Goal: Register for event/course

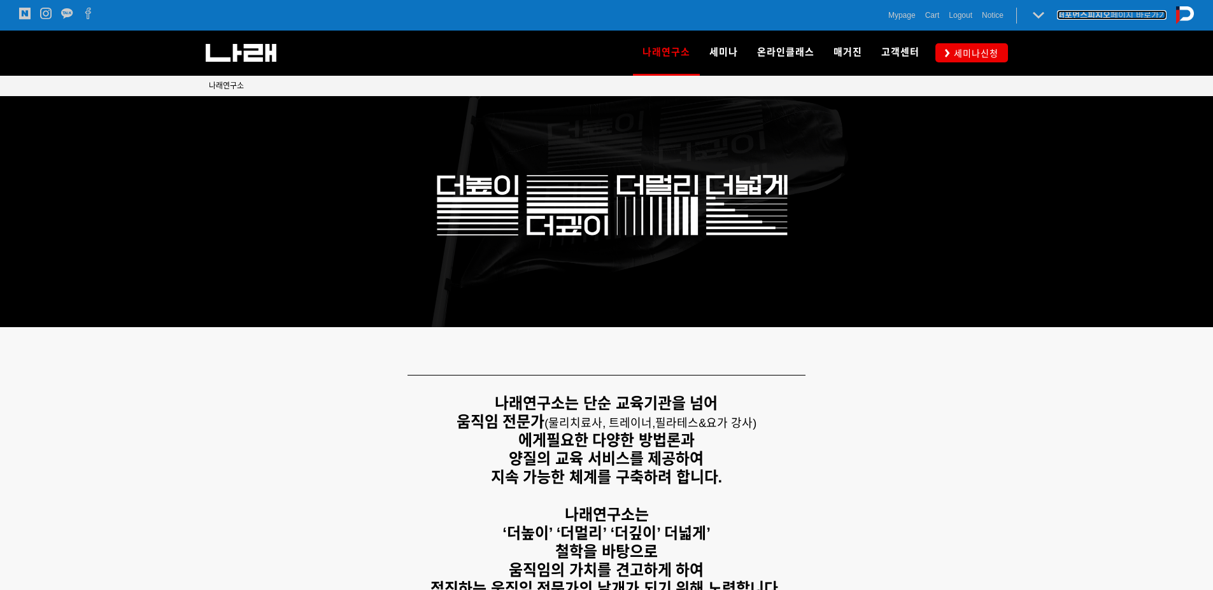
click at [1085, 15] on strong "퍼포먼스피지오" at bounding box center [1083, 15] width 53 height 10
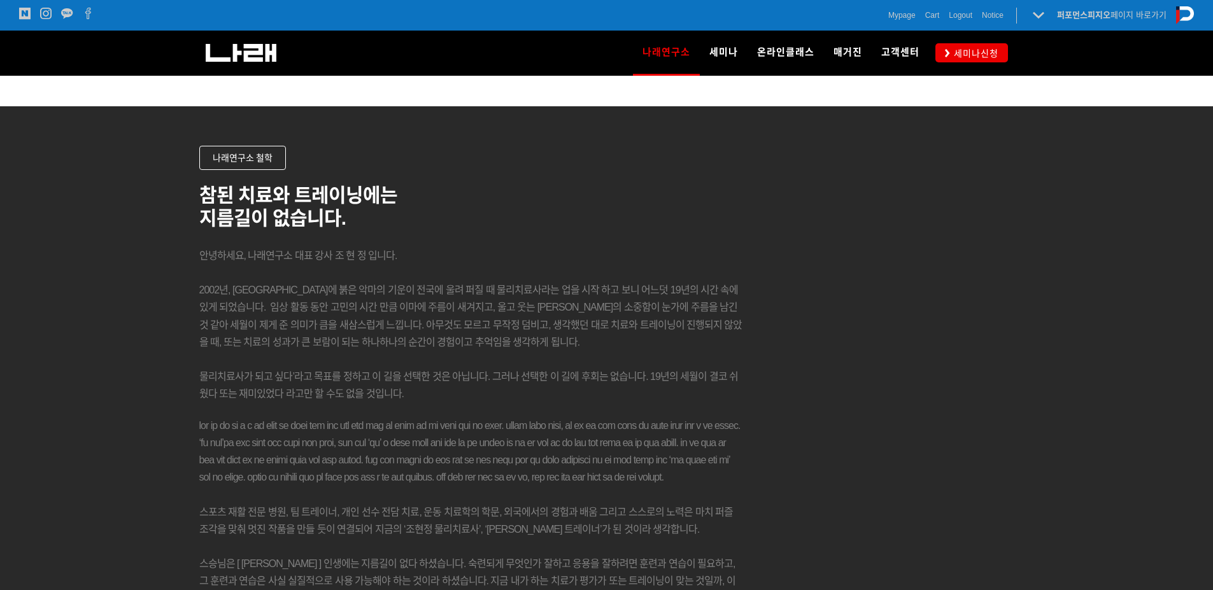
scroll to position [1637, 0]
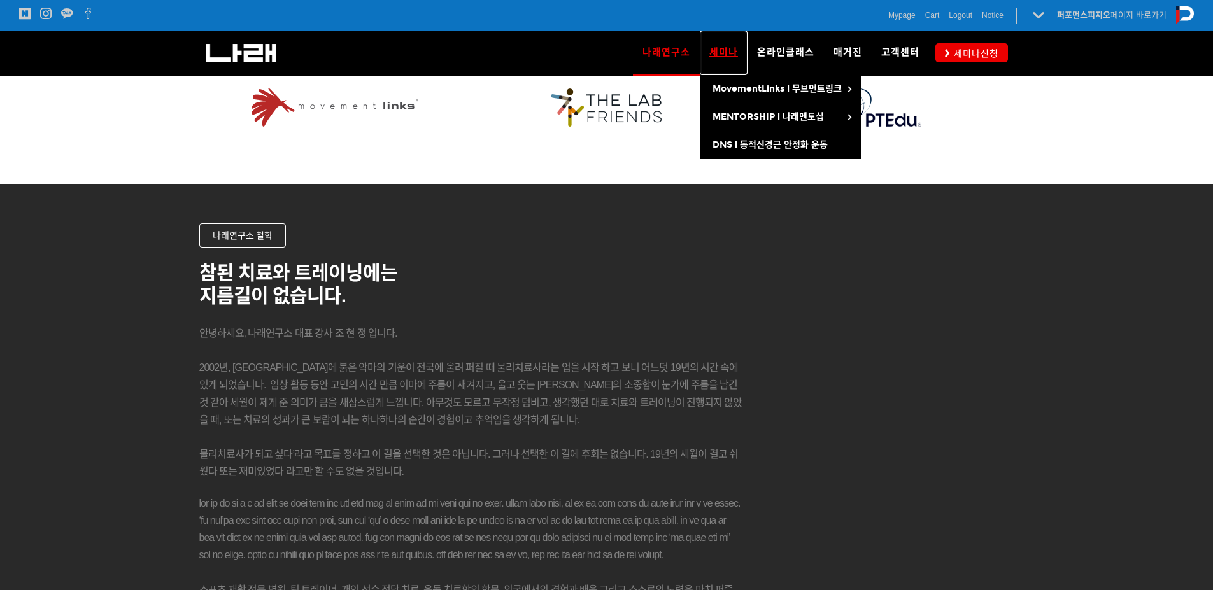
click at [712, 48] on span "세미나" at bounding box center [723, 51] width 29 height 11
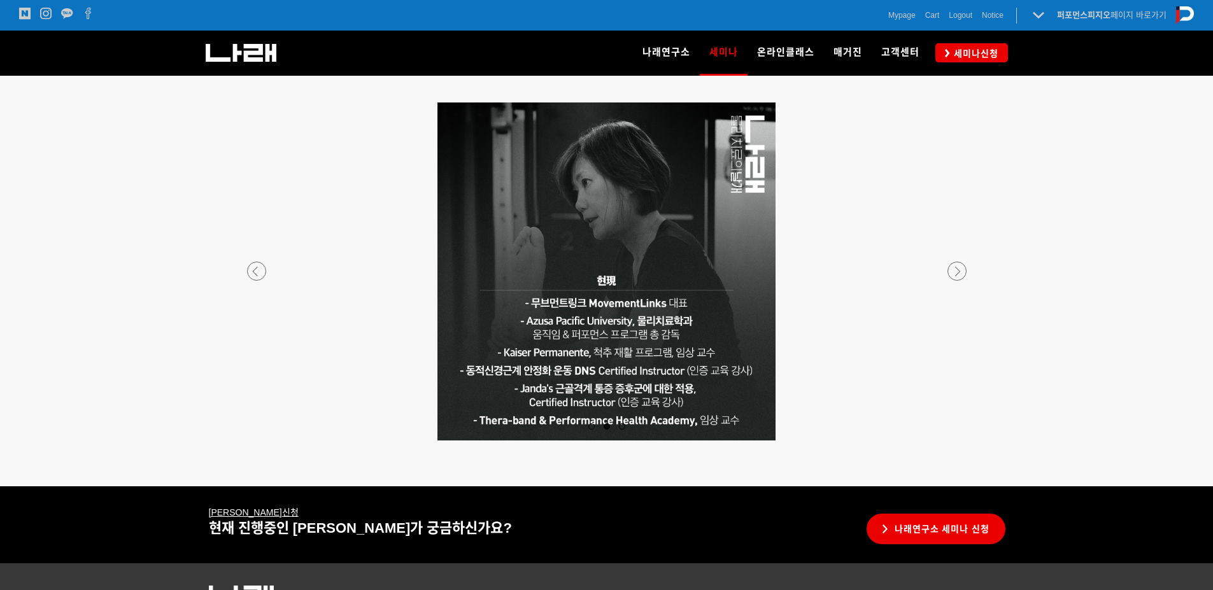
scroll to position [2371, 0]
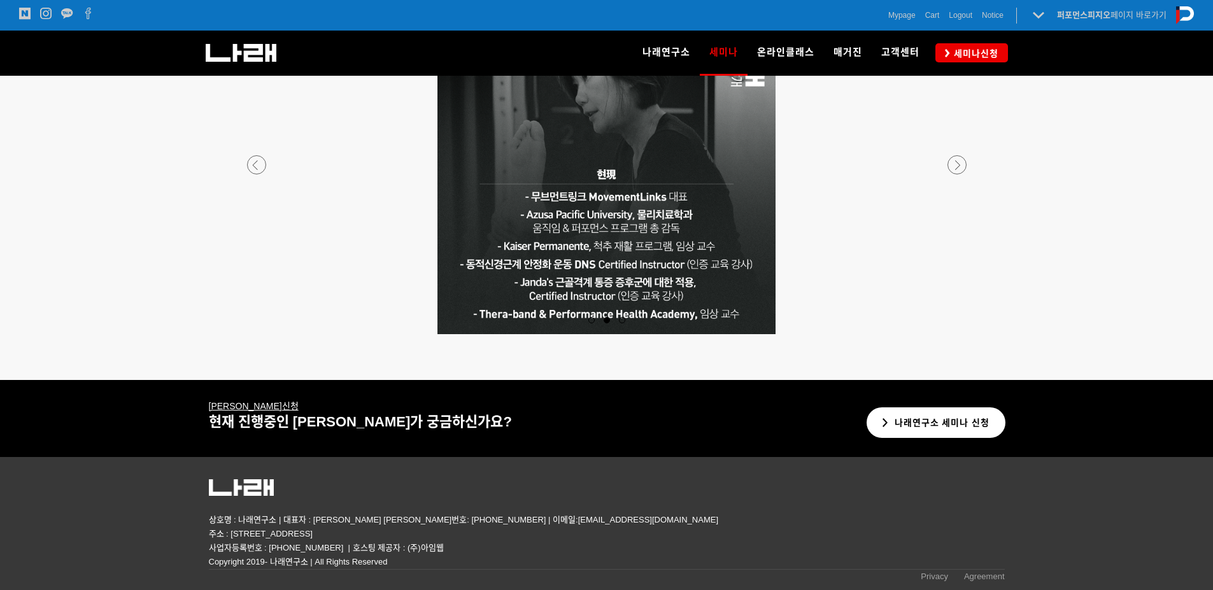
click at [887, 424] on icon at bounding box center [885, 422] width 6 height 9
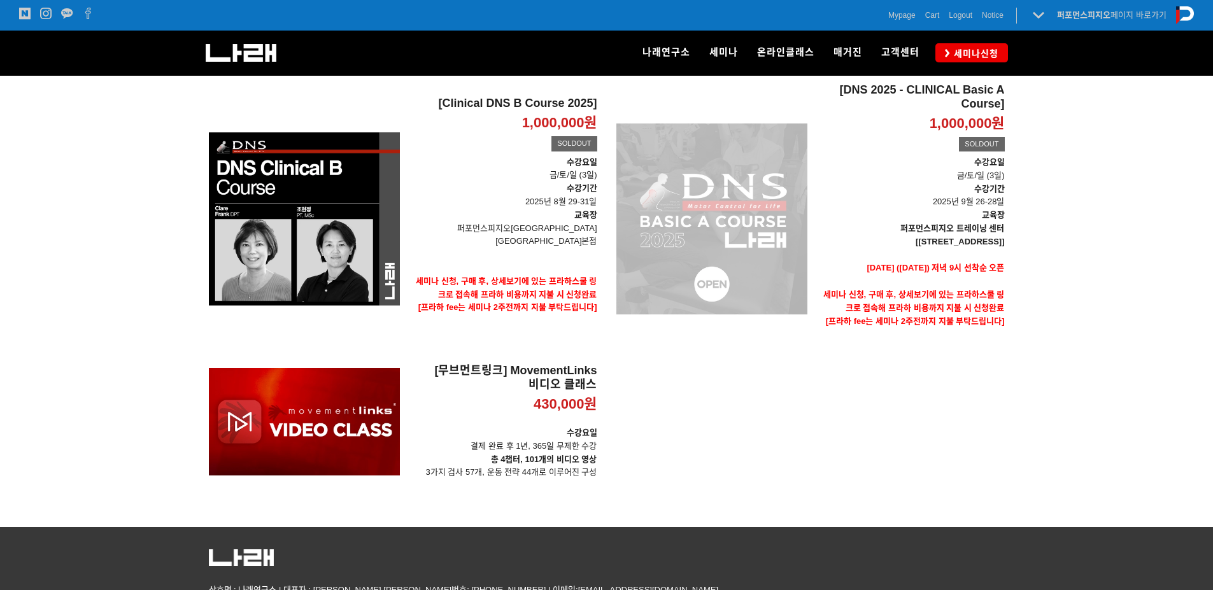
scroll to position [151, 0]
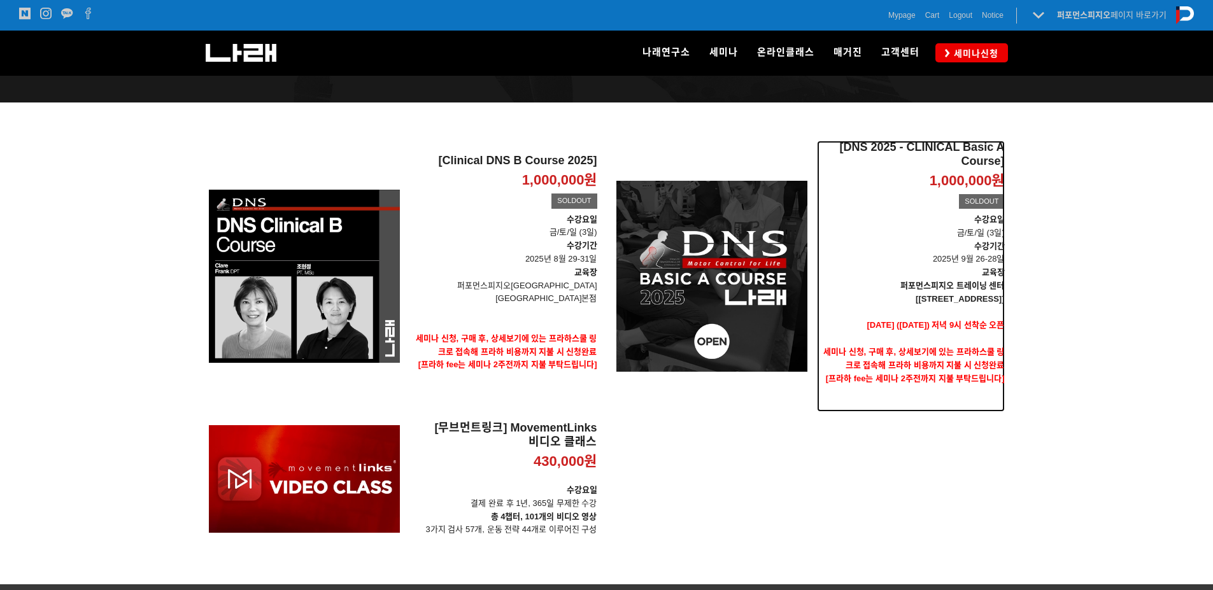
click at [984, 149] on h2 "[DNS 2025 - CLINICAL Basic A Course]" at bounding box center [911, 154] width 188 height 27
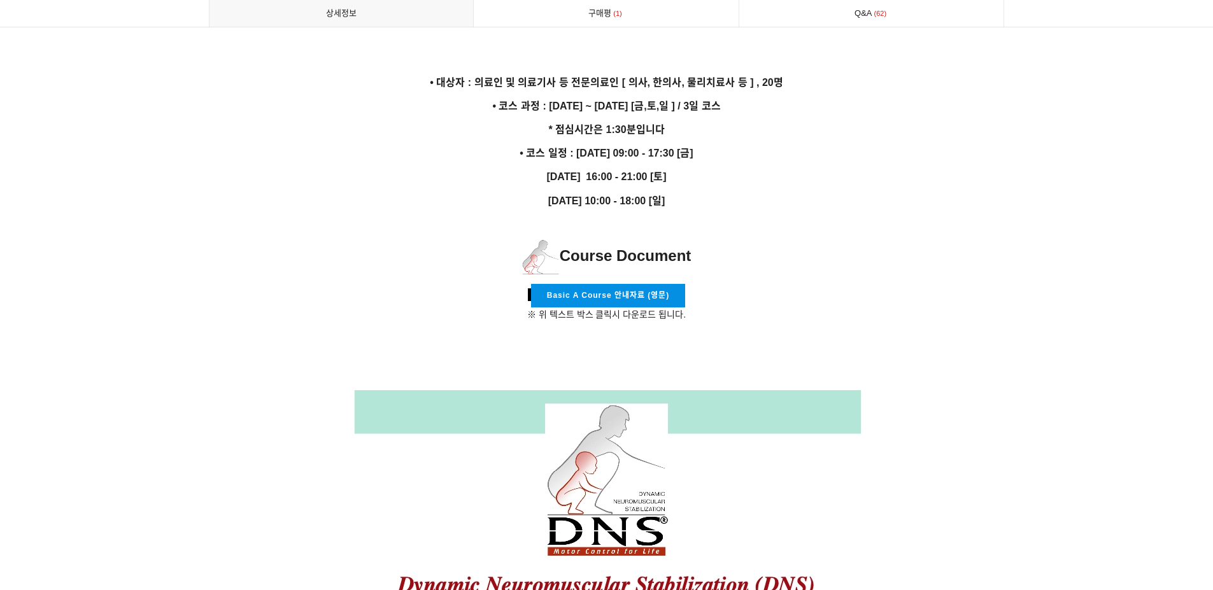
scroll to position [2228, 0]
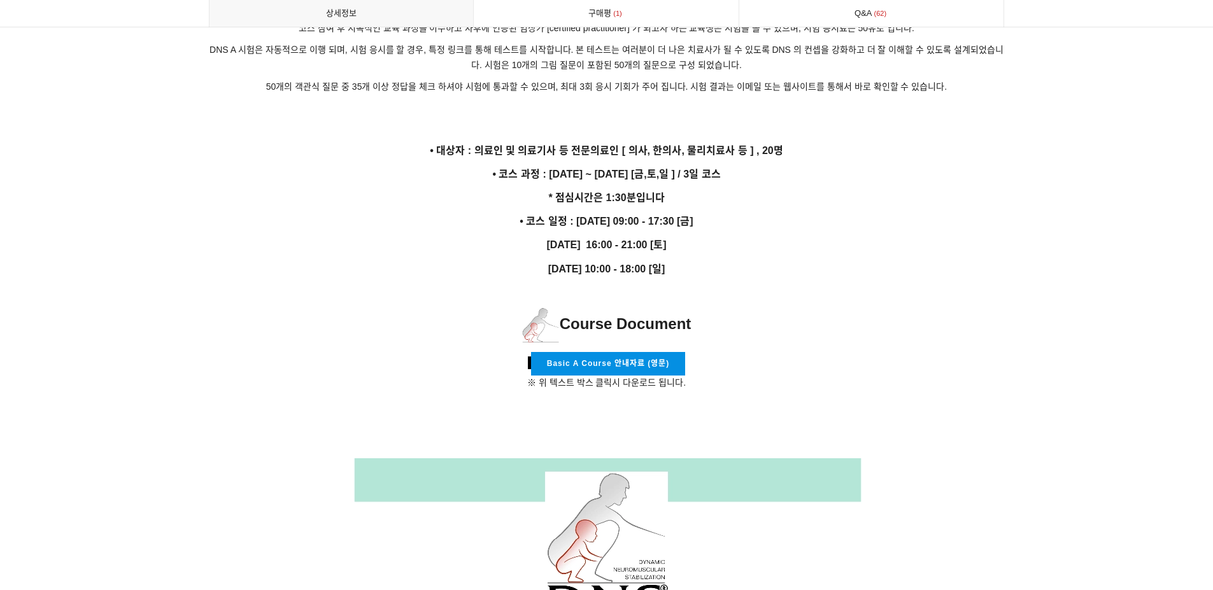
click at [460, 193] on p "* 점심시간은 1:30분입니다" at bounding box center [607, 197] width 796 height 17
drag, startPoint x: 486, startPoint y: 199, endPoint x: 763, endPoint y: 239, distance: 279.7
click at [765, 239] on p "[DATE] 16:00 - 21:00 [토]" at bounding box center [607, 244] width 796 height 17
drag, startPoint x: 753, startPoint y: 251, endPoint x: 746, endPoint y: 253, distance: 7.5
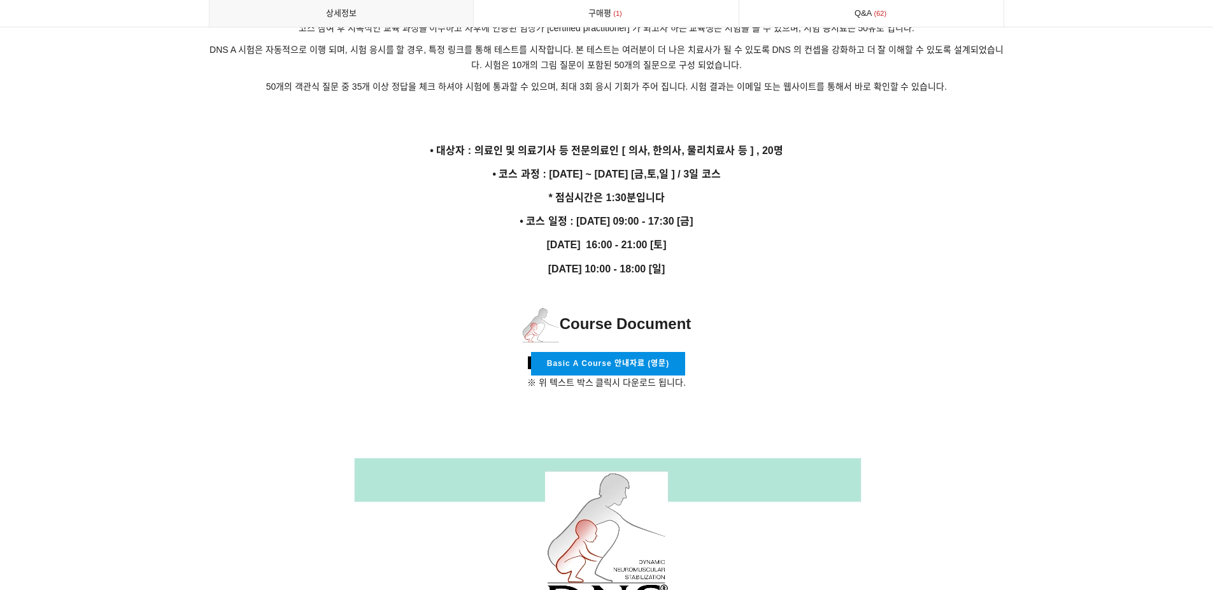
click at [751, 260] on p "[DATE] 10:00 - 18:00 [일]" at bounding box center [607, 268] width 796 height 17
drag, startPoint x: 723, startPoint y: 269, endPoint x: 690, endPoint y: 262, distance: 33.7
drag, startPoint x: 654, startPoint y: 258, endPoint x: 506, endPoint y: 214, distance: 154.7
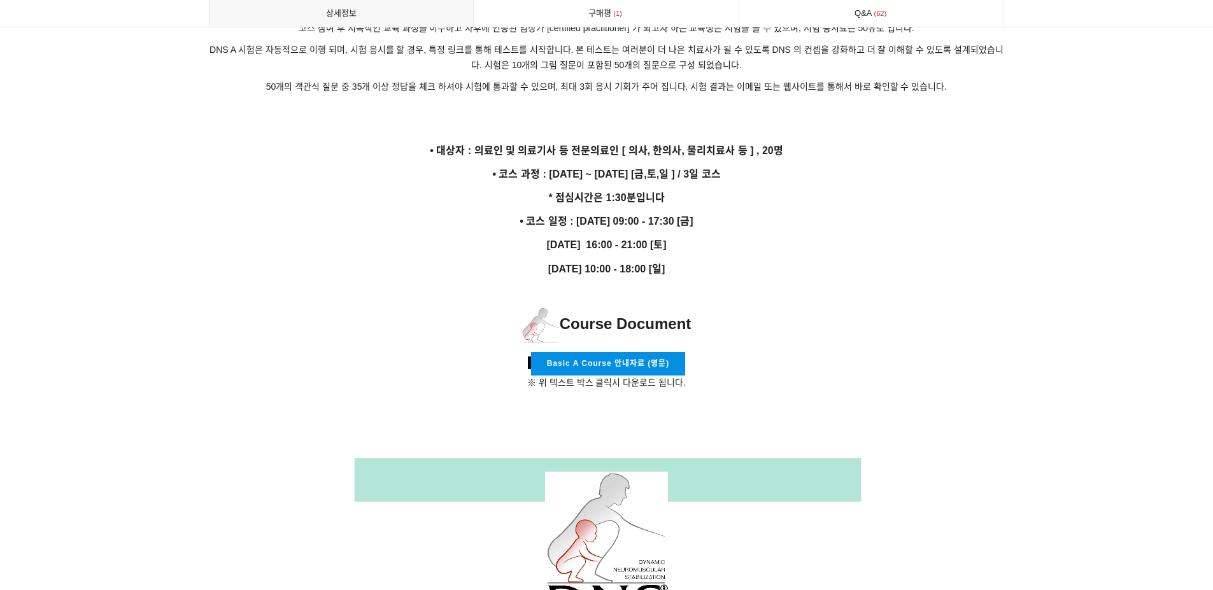
click at [505, 213] on p "• 코스 일정 : [DATE] 09:00 - 17:30 [금]" at bounding box center [607, 221] width 796 height 17
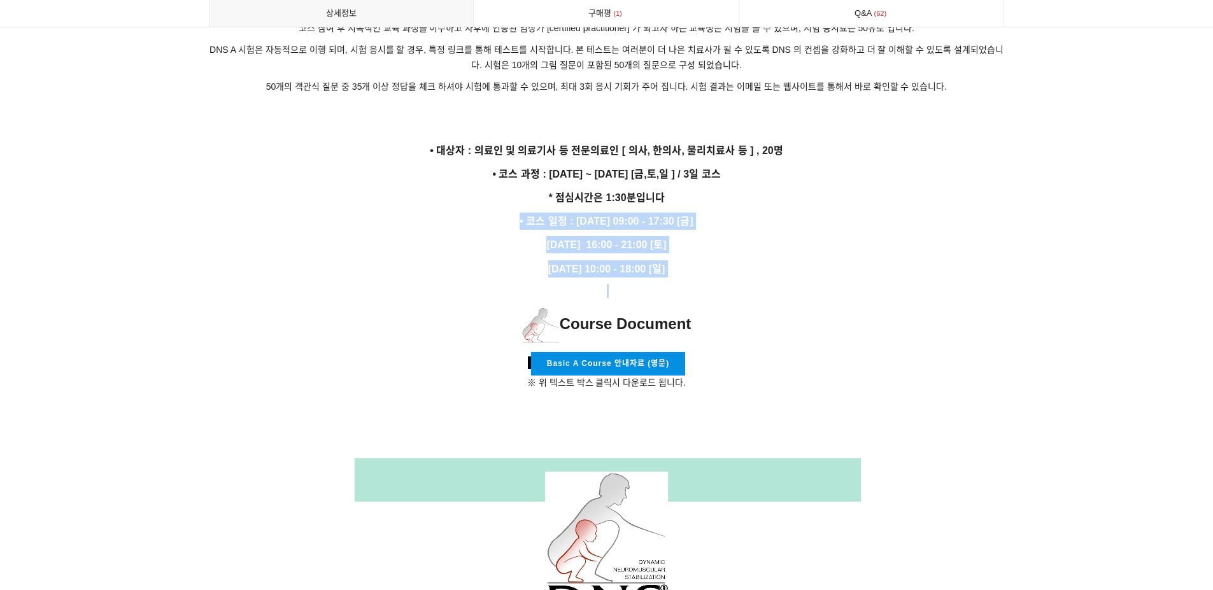
drag, startPoint x: 499, startPoint y: 201, endPoint x: 725, endPoint y: 269, distance: 236.0
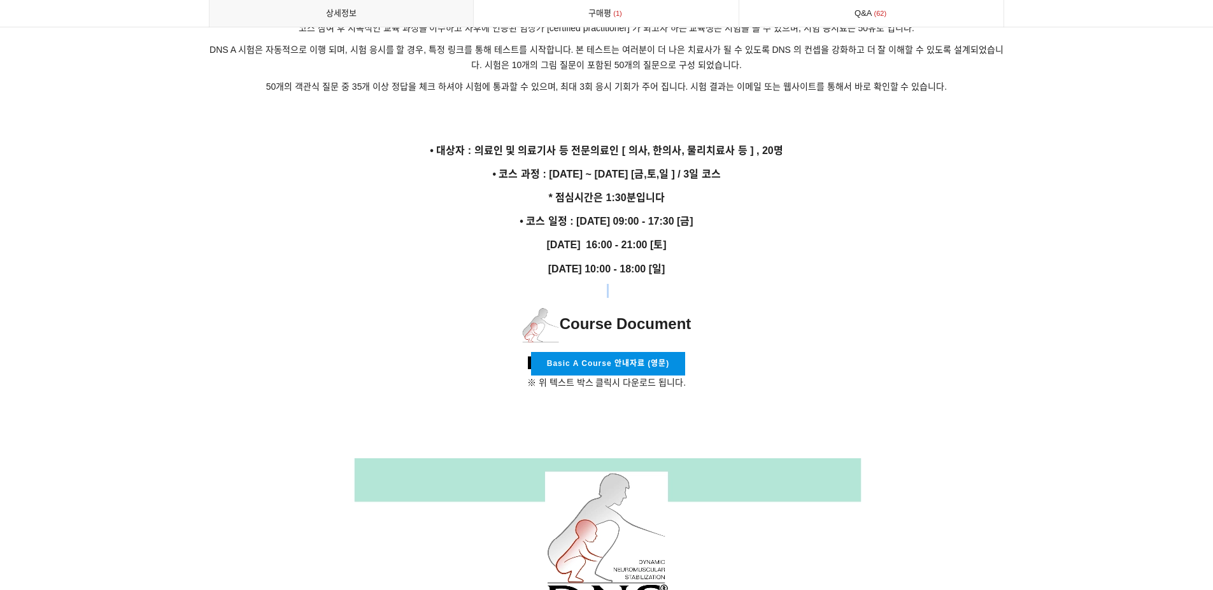
drag, startPoint x: 658, startPoint y: 259, endPoint x: 444, endPoint y: 201, distance: 221.6
click at [444, 213] on p "• 코스 일정 : [DATE] 09:00 - 17:30 [금]" at bounding box center [607, 221] width 796 height 17
click at [448, 213] on p "• 코스 일정 : [DATE] 09:00 - 17:30 [금]" at bounding box center [607, 221] width 796 height 17
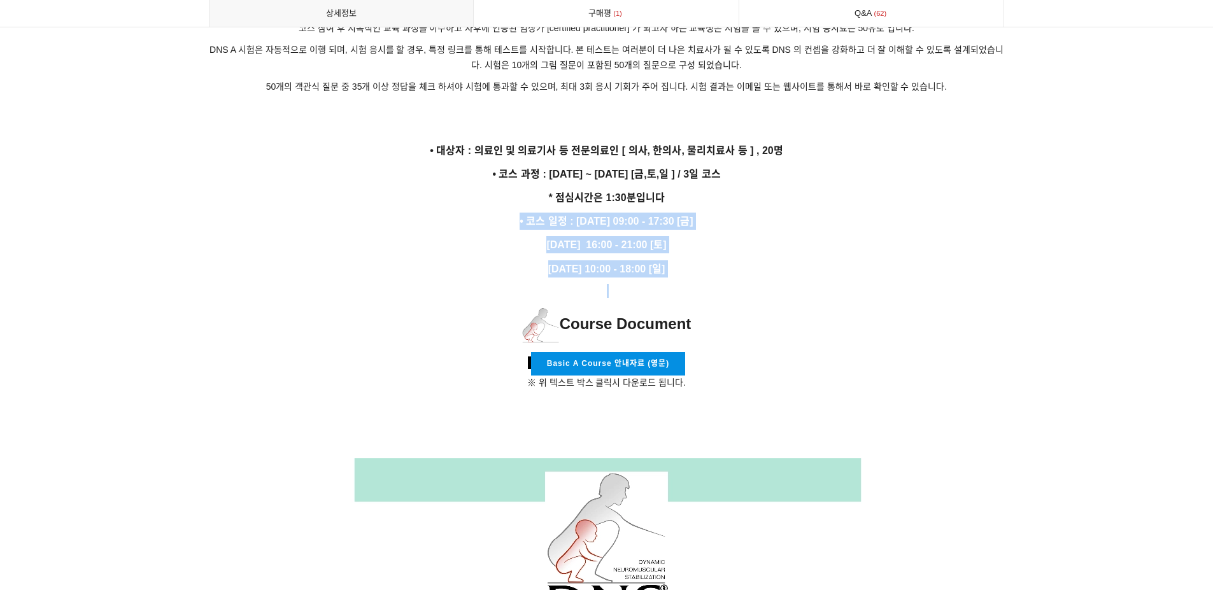
drag, startPoint x: 560, startPoint y: 279, endPoint x: 728, endPoint y: 267, distance: 168.5
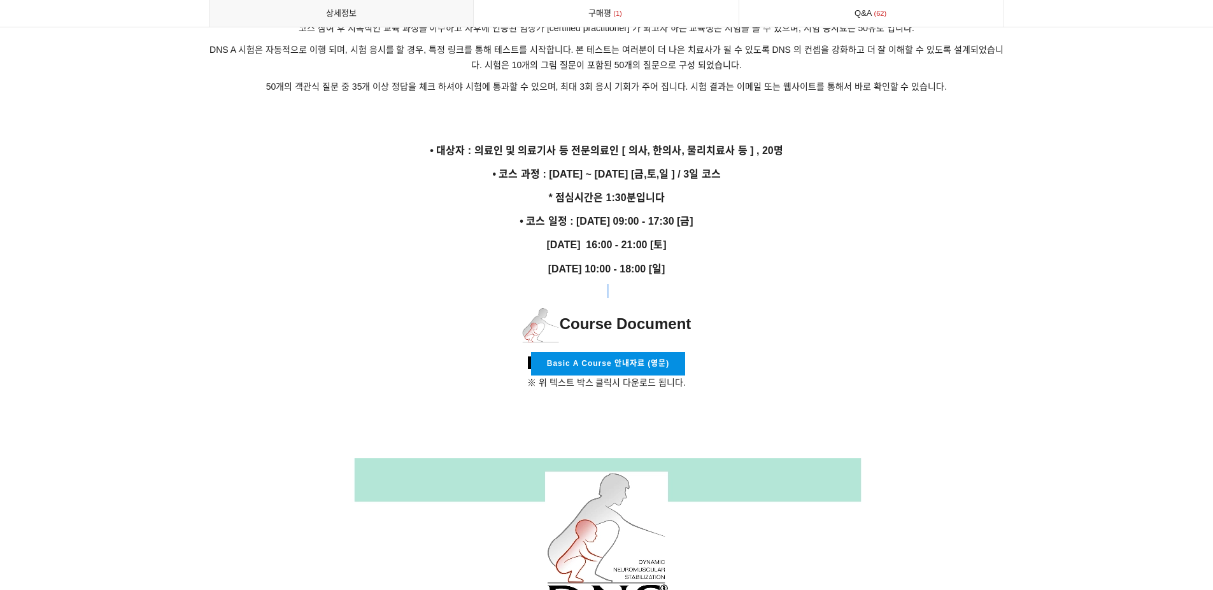
drag, startPoint x: 727, startPoint y: 267, endPoint x: 716, endPoint y: 261, distance: 12.8
drag, startPoint x: 716, startPoint y: 261, endPoint x: 495, endPoint y: 199, distance: 228.7
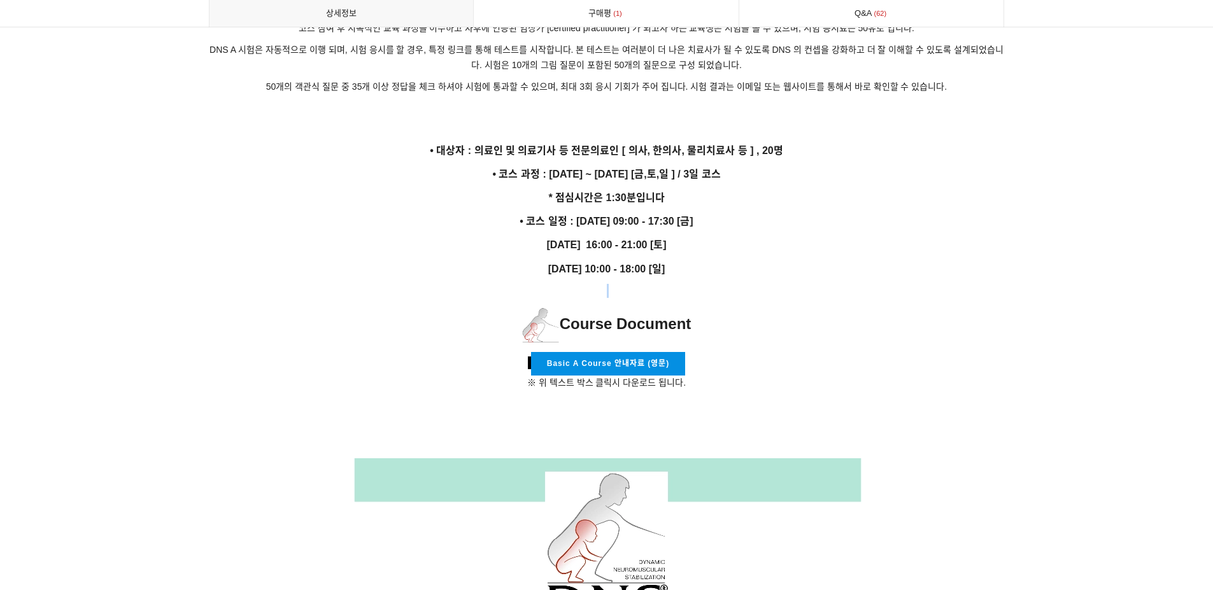
click at [489, 213] on p "• 코스 일정 : [DATE] 09:00 - 17:30 [금]" at bounding box center [607, 221] width 796 height 17
click at [552, 284] on p at bounding box center [607, 291] width 796 height 14
drag, startPoint x: 574, startPoint y: 247, endPoint x: 756, endPoint y: 256, distance: 182.3
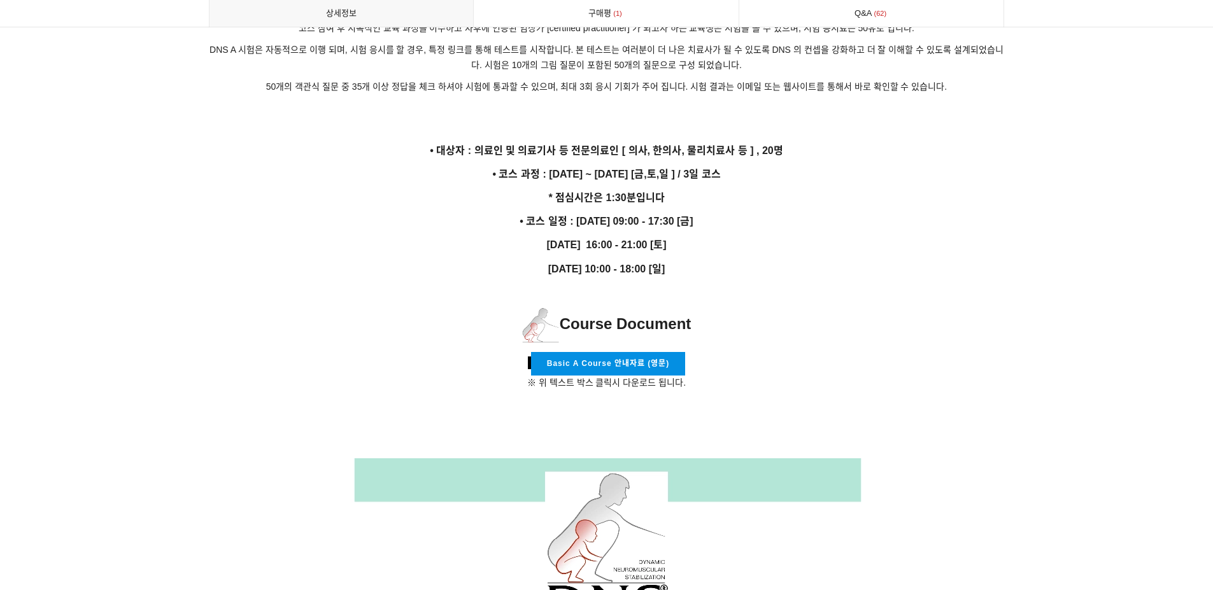
click at [755, 260] on p "[DATE] 10:00 - 18:00 [일]" at bounding box center [607, 268] width 796 height 17
click at [759, 260] on p "[DATE] 10:00 - 18:00 [일]" at bounding box center [607, 268] width 796 height 17
drag, startPoint x: 759, startPoint y: 256, endPoint x: 554, endPoint y: 249, distance: 205.1
click at [554, 260] on p "[DATE] 10:00 - 18:00 [일]" at bounding box center [607, 268] width 796 height 17
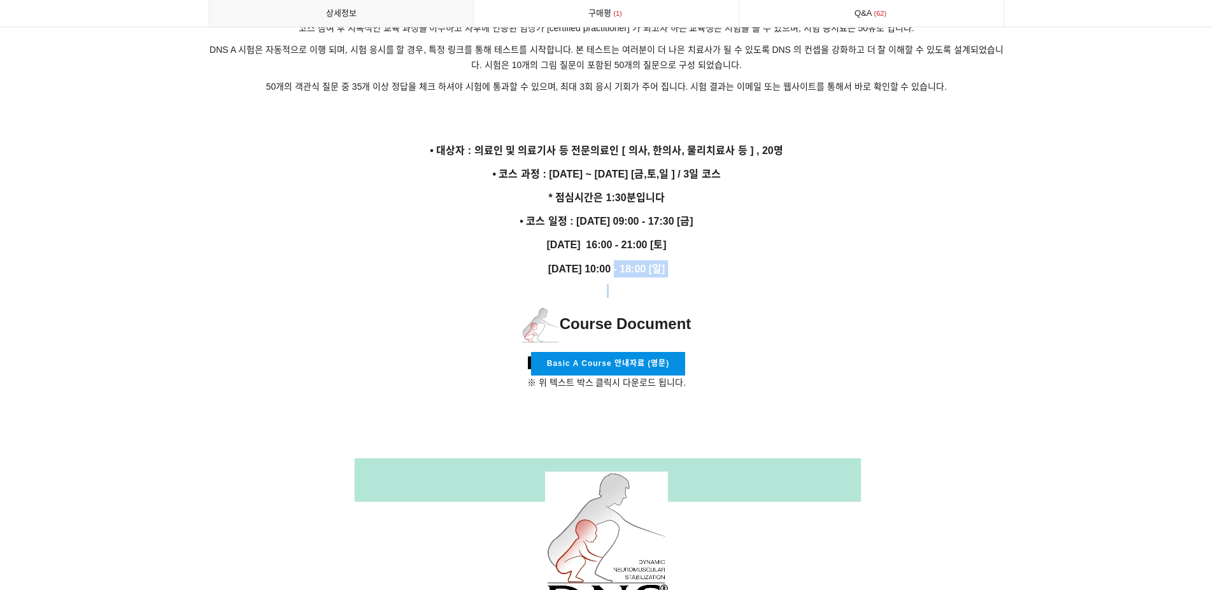
drag, startPoint x: 576, startPoint y: 250, endPoint x: 725, endPoint y: 251, distance: 149.0
click at [725, 260] on p "[DATE] 10:00 - 18:00 [일]" at bounding box center [607, 268] width 796 height 17
drag, startPoint x: 691, startPoint y: 226, endPoint x: 560, endPoint y: 234, distance: 130.7
click at [560, 236] on p "[DATE] 16:00 - 21:00 [토]" at bounding box center [607, 244] width 796 height 17
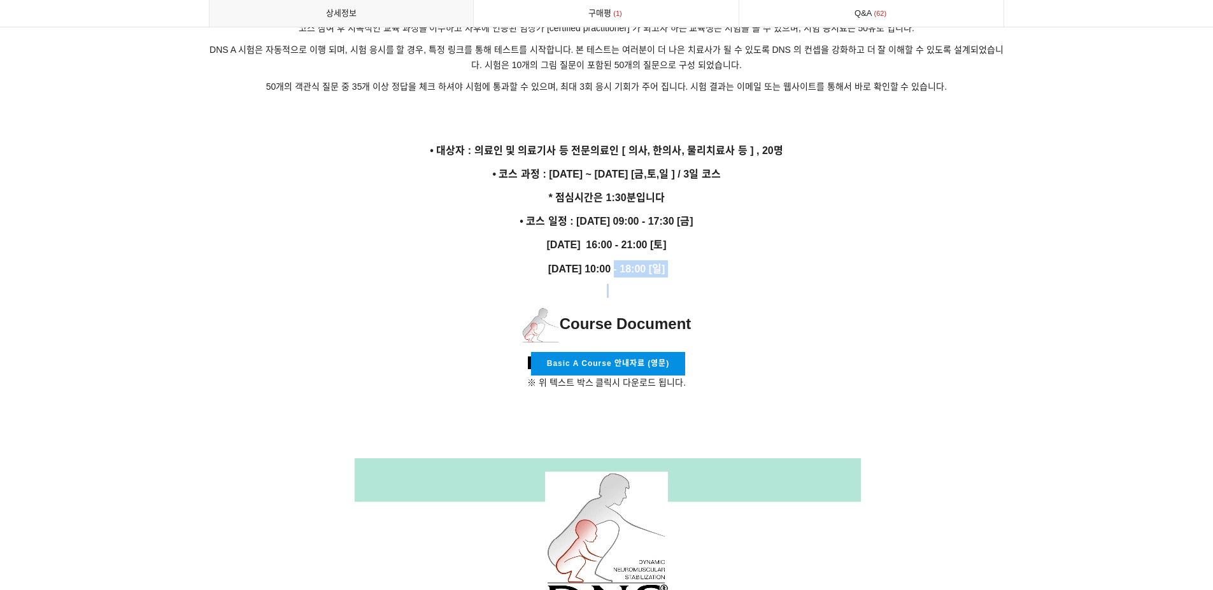
click at [560, 239] on strong "[DATE] 16:00 - 21:00 [토]" at bounding box center [606, 244] width 120 height 11
drag, startPoint x: 498, startPoint y: 199, endPoint x: 740, endPoint y: 207, distance: 242.0
click at [740, 213] on p "• 코스 일정 : [DATE] 09:00 - 17:30 [금]" at bounding box center [607, 221] width 796 height 17
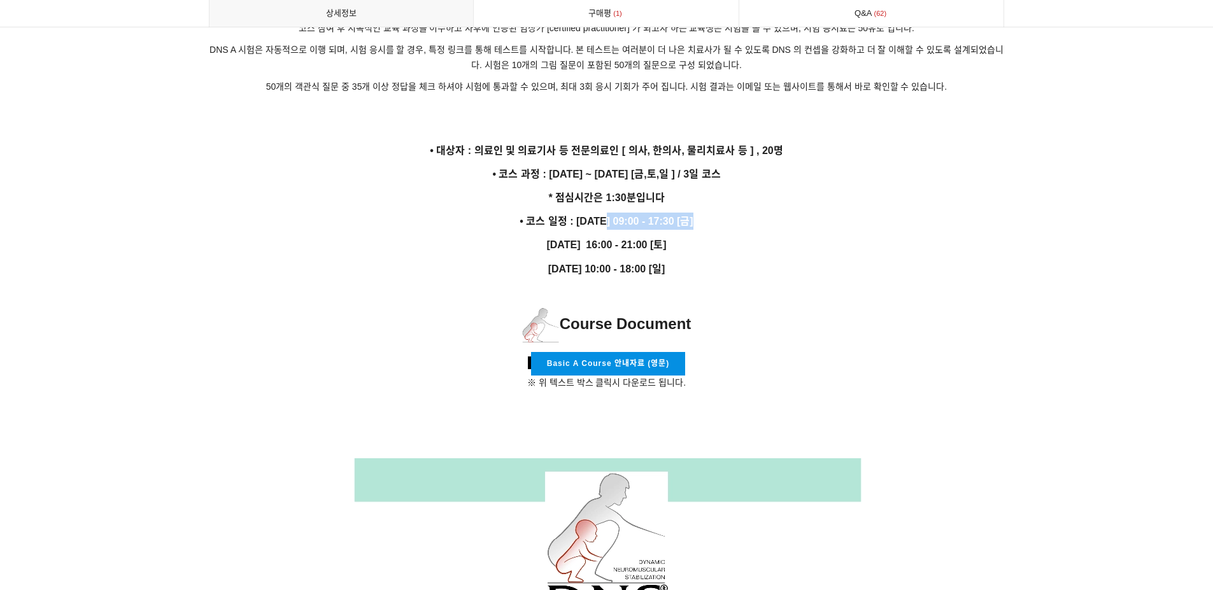
drag, startPoint x: 614, startPoint y: 208, endPoint x: 705, endPoint y: 204, distance: 90.5
click at [705, 213] on p "• 코스 일정 : [DATE] 09:00 - 17:30 [금]" at bounding box center [607, 221] width 796 height 17
click at [665, 236] on p "[DATE] 16:00 - 21:00 [토]" at bounding box center [607, 244] width 796 height 17
drag, startPoint x: 613, startPoint y: 232, endPoint x: 773, endPoint y: 241, distance: 160.0
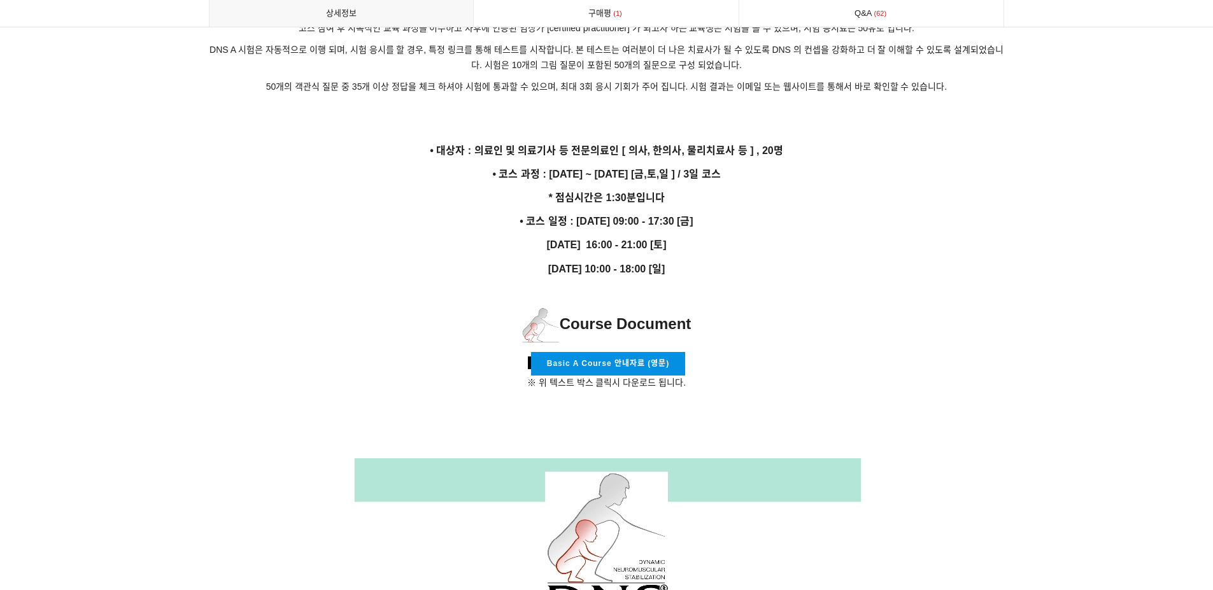
click at [666, 239] on strong "[DATE] 16:00 - 21:00 [토]" at bounding box center [606, 244] width 120 height 11
drag, startPoint x: 594, startPoint y: 203, endPoint x: 719, endPoint y: 209, distance: 124.9
click at [719, 213] on p "• 코스 일정 : [DATE] 09:00 - 17:30 [금]" at bounding box center [607, 221] width 796 height 17
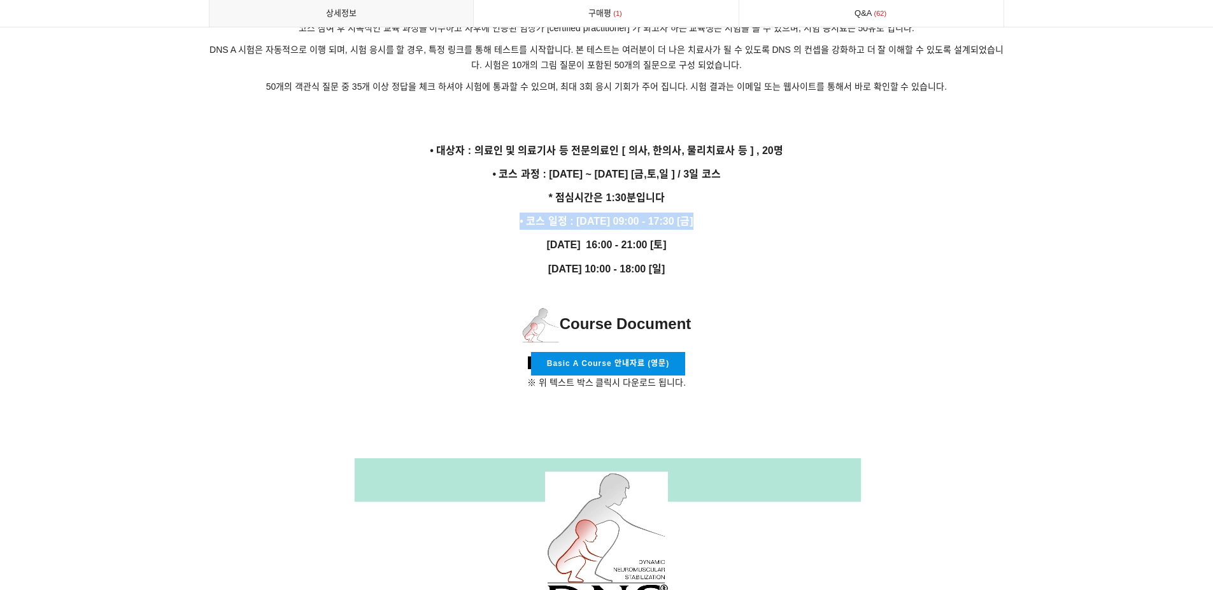
drag, startPoint x: 716, startPoint y: 203, endPoint x: 503, endPoint y: 200, distance: 213.3
click at [503, 213] on p "• 코스 일정 : [DATE] 09:00 - 17:30 [금]" at bounding box center [607, 221] width 796 height 17
click at [698, 213] on p "• 코스 일정 : [DATE] 09:00 - 17:30 [금]" at bounding box center [607, 221] width 796 height 17
click at [697, 213] on p "• 코스 일정 : [DATE] 09:00 - 17:30 [금]" at bounding box center [607, 221] width 796 height 17
drag, startPoint x: 631, startPoint y: 233, endPoint x: 715, endPoint y: 234, distance: 83.4
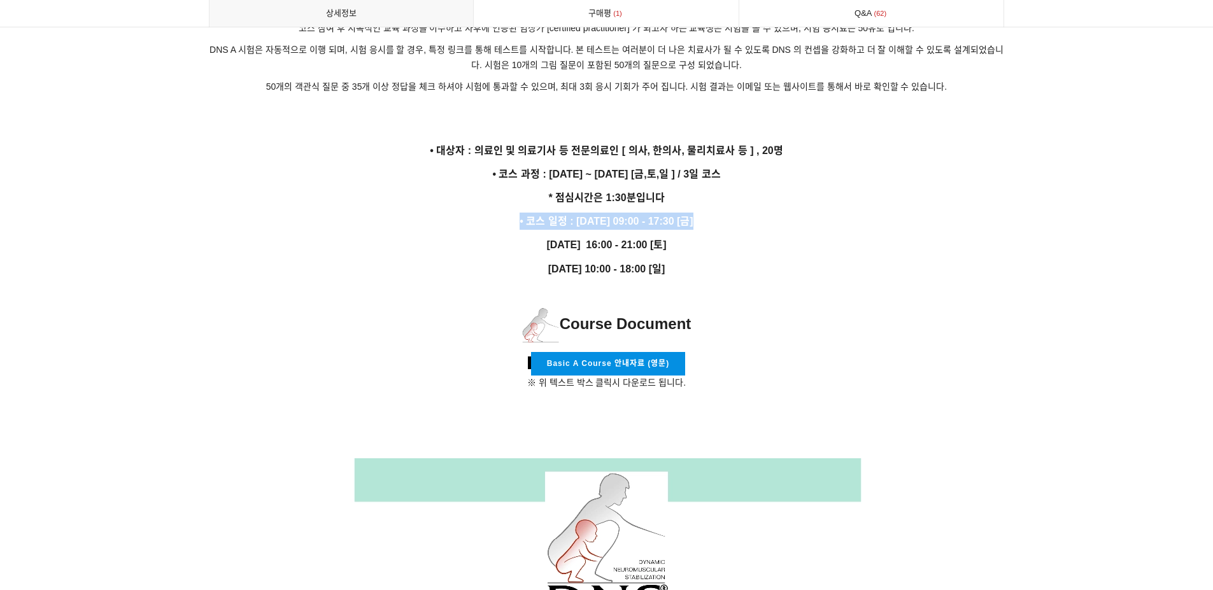
click at [715, 236] on p "[DATE] 16:00 - 21:00 [토]" at bounding box center [607, 244] width 796 height 17
click at [733, 239] on p "[DATE] 16:00 - 21:00 [토]" at bounding box center [607, 244] width 796 height 17
click at [702, 213] on p "• 코스 일정 : [DATE] 09:00 - 17:30 [금]" at bounding box center [607, 221] width 796 height 17
drag, startPoint x: 654, startPoint y: 212, endPoint x: 751, endPoint y: 211, distance: 96.8
click at [751, 213] on p "• 코스 일정 : [DATE] 09:00 - 17:30 [금]" at bounding box center [607, 221] width 796 height 17
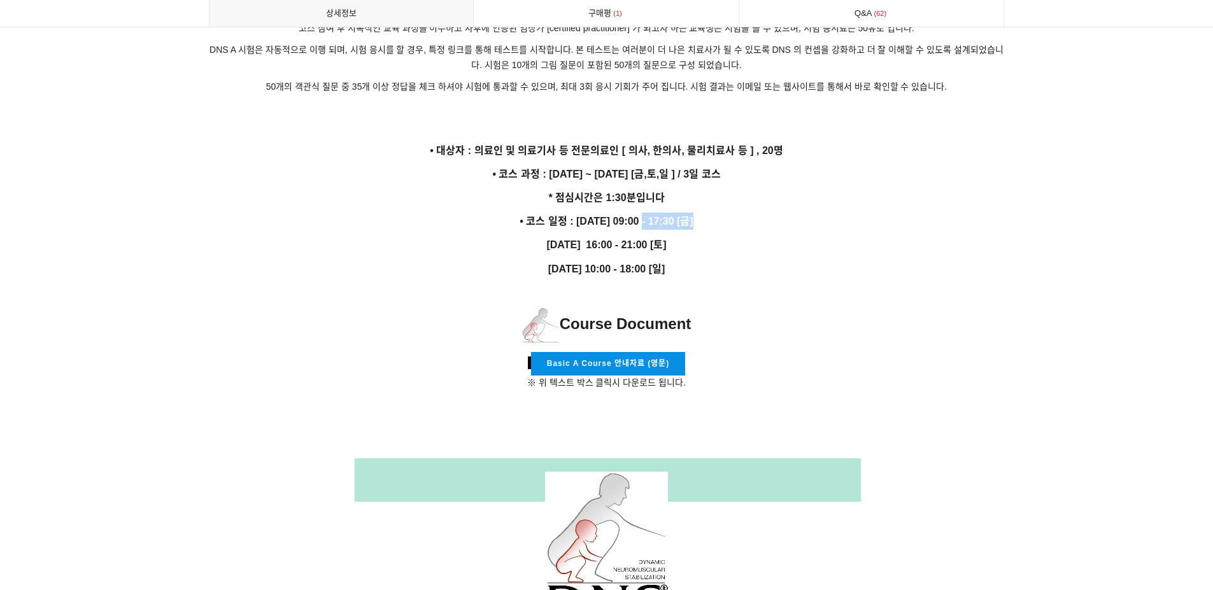
click at [748, 213] on p "• 코스 일정 : [DATE] 09:00 - 17:30 [금]" at bounding box center [607, 221] width 796 height 17
drag, startPoint x: 626, startPoint y: 210, endPoint x: 659, endPoint y: 208, distance: 33.2
click at [659, 216] on strong "• 코스 일정 : [DATE] 09:00 - 17:30 [금]" at bounding box center [605, 221] width 173 height 11
drag, startPoint x: 611, startPoint y: 206, endPoint x: 724, endPoint y: 210, distance: 113.4
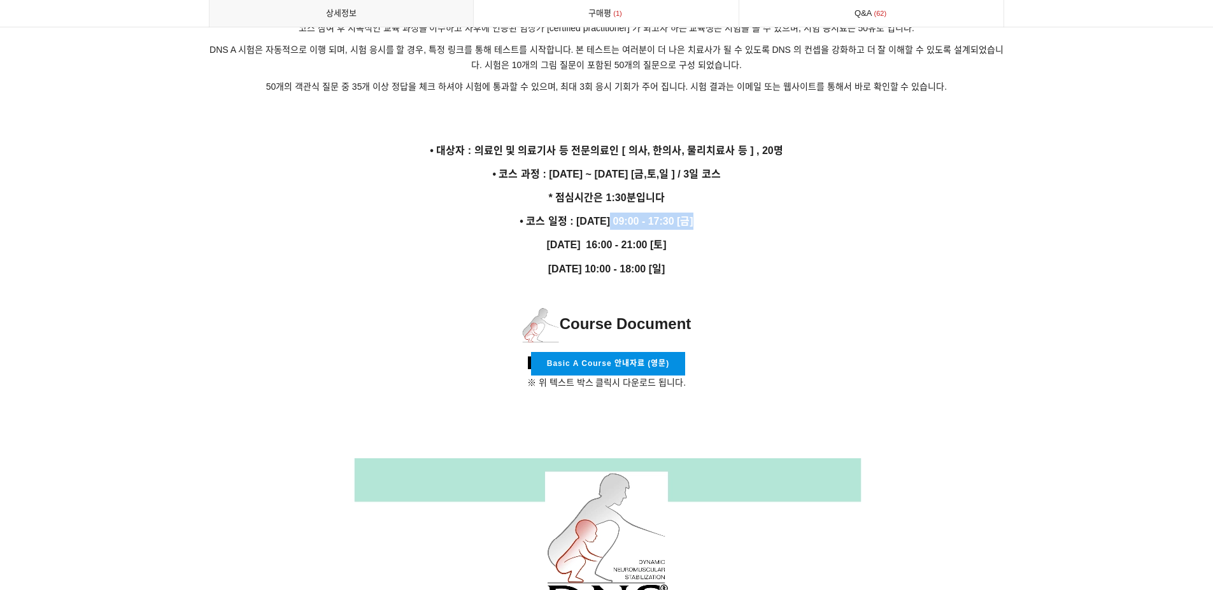
click at [724, 213] on p "• 코스 일정 : [DATE] 09:00 - 17:30 [금]" at bounding box center [607, 221] width 796 height 17
drag, startPoint x: 613, startPoint y: 232, endPoint x: 739, endPoint y: 236, distance: 126.1
click at [739, 236] on p "[DATE] 16:00 - 21:00 [토]" at bounding box center [607, 244] width 796 height 17
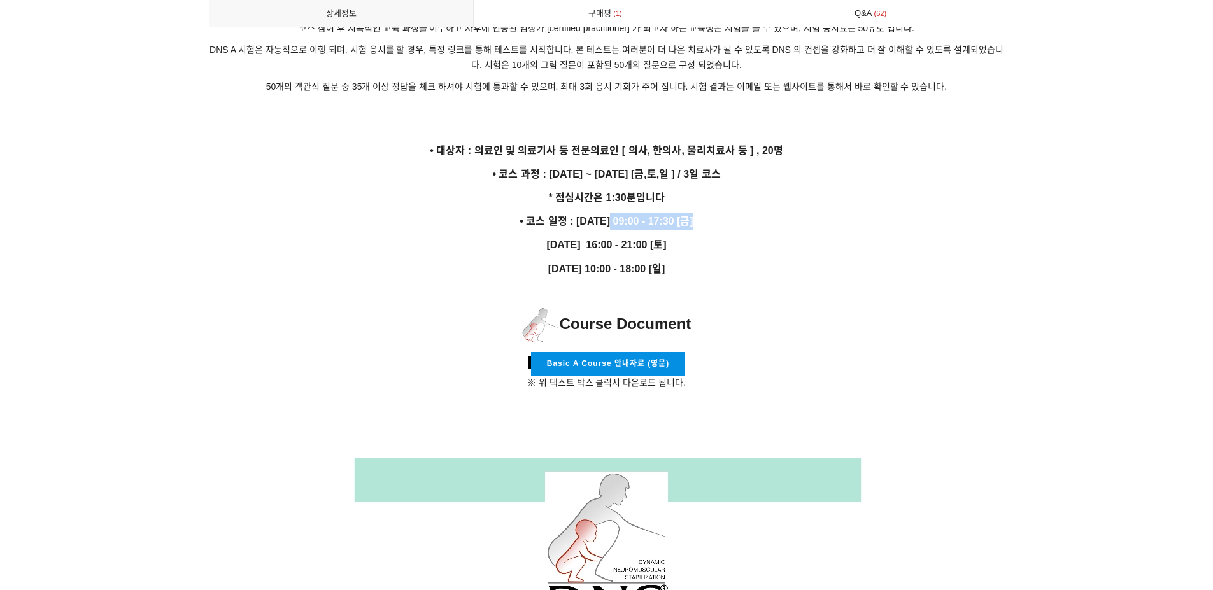
click at [739, 236] on p "[DATE] 16:00 - 21:00 [토]" at bounding box center [607, 244] width 796 height 17
click at [666, 239] on strong "[DATE] 16:00 - 21:00 [토]" at bounding box center [606, 244] width 120 height 11
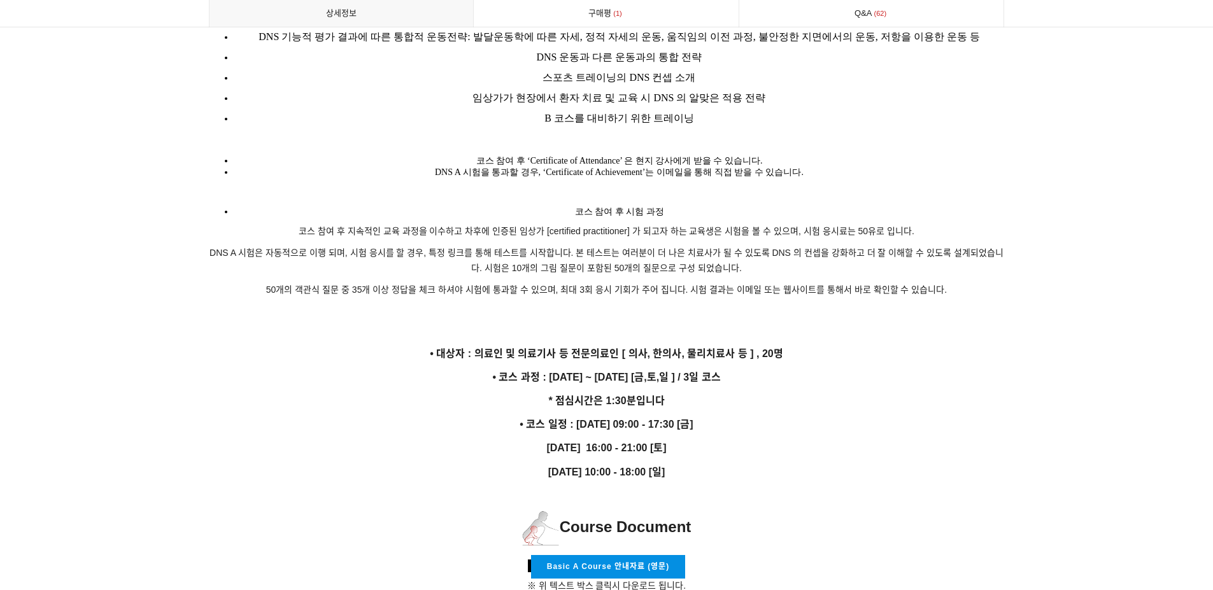
scroll to position [2037, 0]
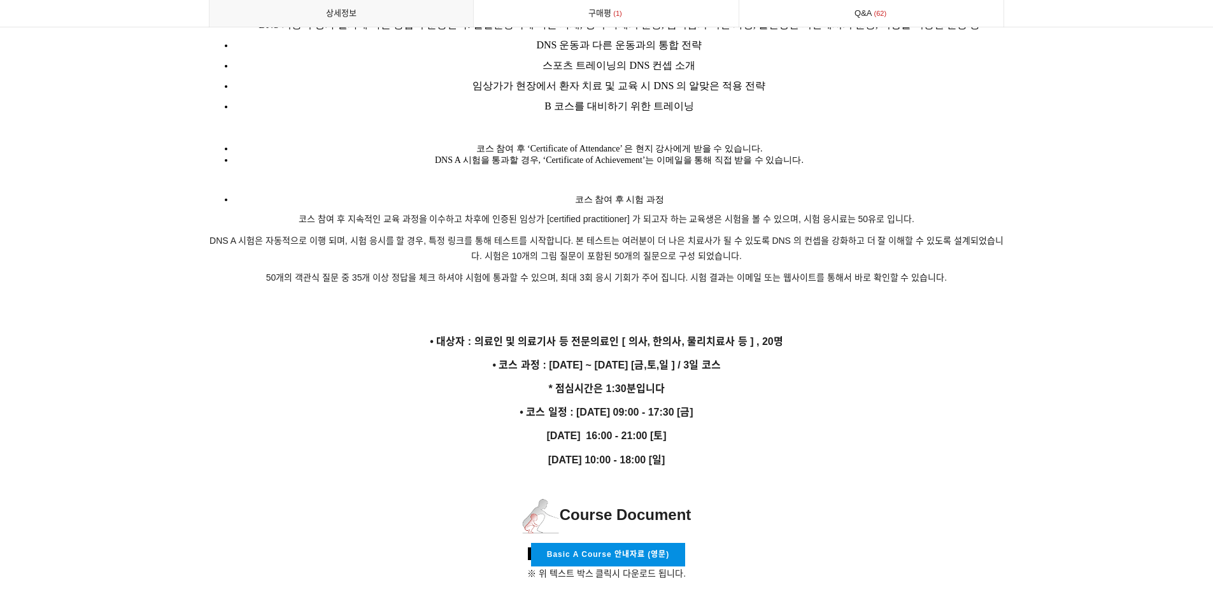
drag, startPoint x: 610, startPoint y: 399, endPoint x: 738, endPoint y: 435, distance: 133.0
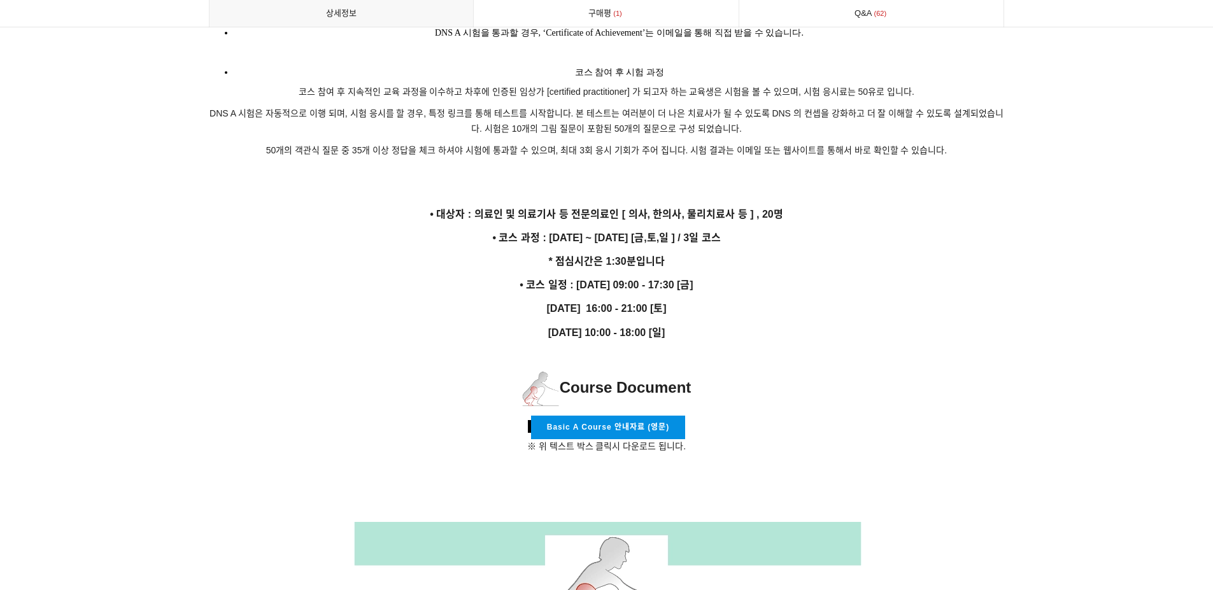
click at [754, 481] on p at bounding box center [607, 488] width 796 height 14
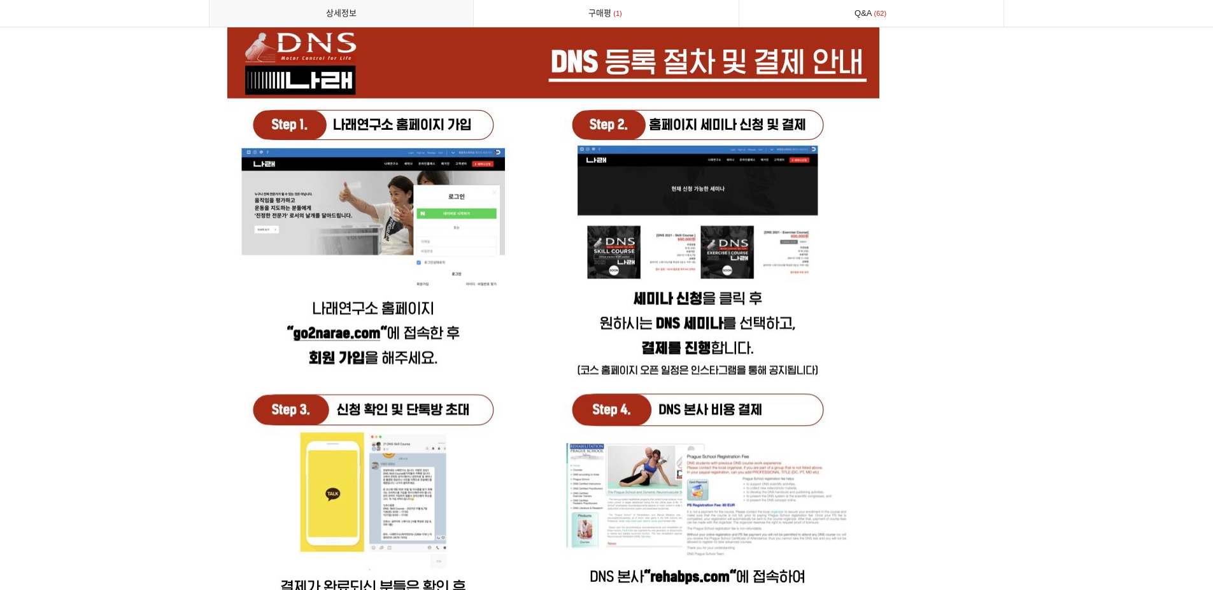
scroll to position [3692, 0]
